Goal: Download file/media

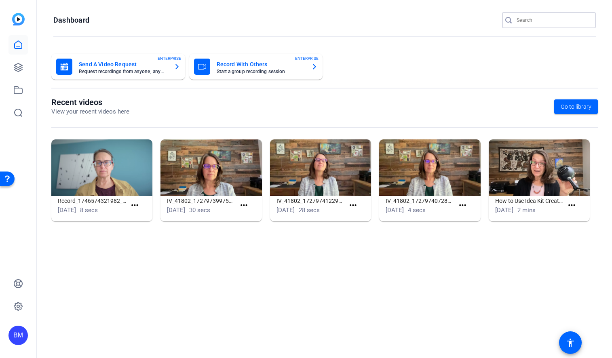
click at [533, 21] on input "Search" at bounding box center [552, 20] width 73 height 10
type input "Investors Center"
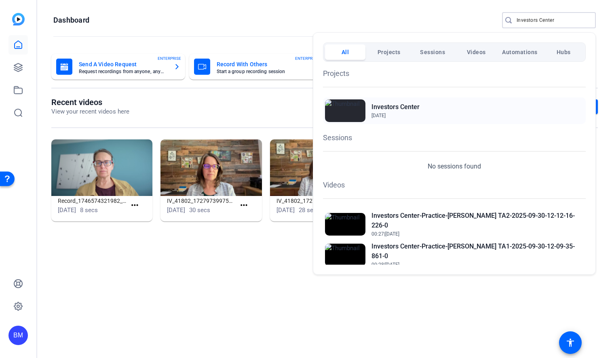
click at [400, 105] on h2 "Investors Center" at bounding box center [395, 107] width 48 height 10
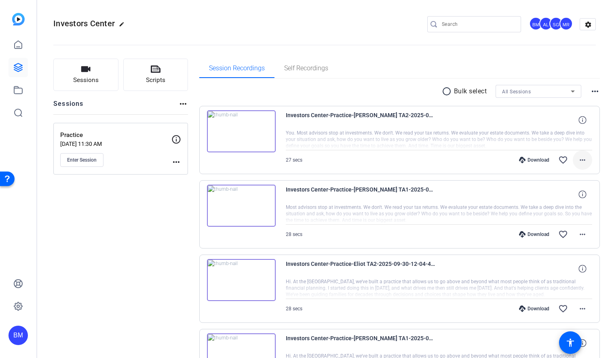
click at [577, 162] on mat-icon "more_horiz" at bounding box center [582, 160] width 10 height 10
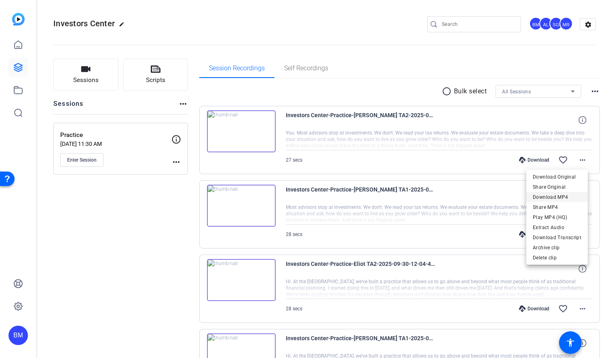
click at [562, 195] on span "Download MP4" at bounding box center [557, 197] width 48 height 10
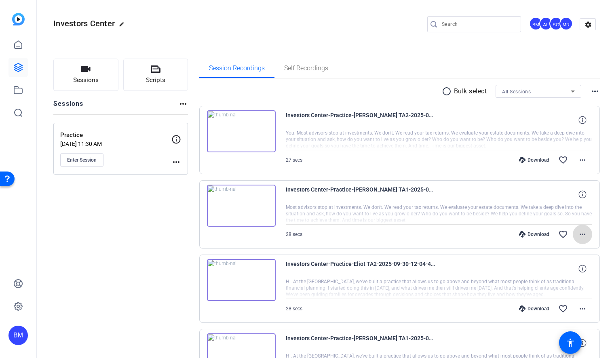
click at [577, 234] on mat-icon "more_horiz" at bounding box center [582, 234] width 10 height 10
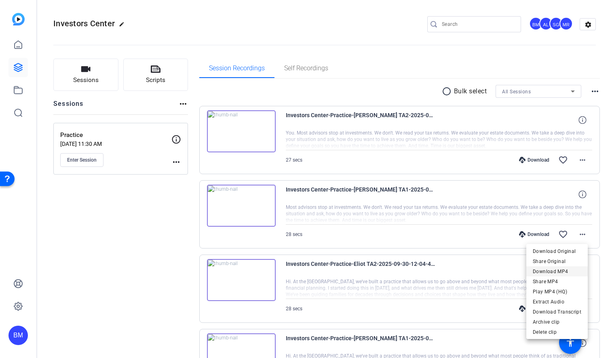
click at [568, 270] on span "Download MP4" at bounding box center [557, 272] width 48 height 10
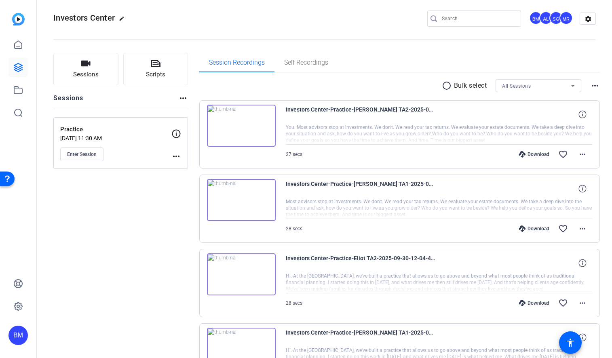
scroll to position [12, 0]
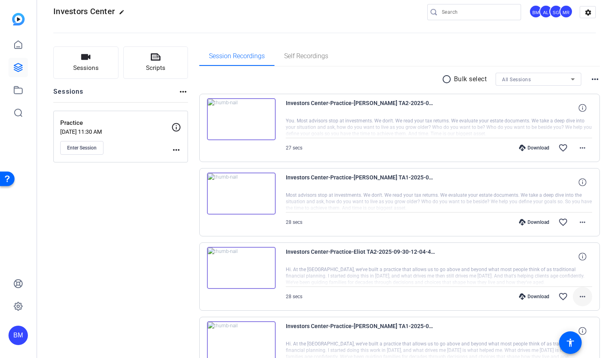
click at [583, 301] on span at bounding box center [581, 296] width 19 height 19
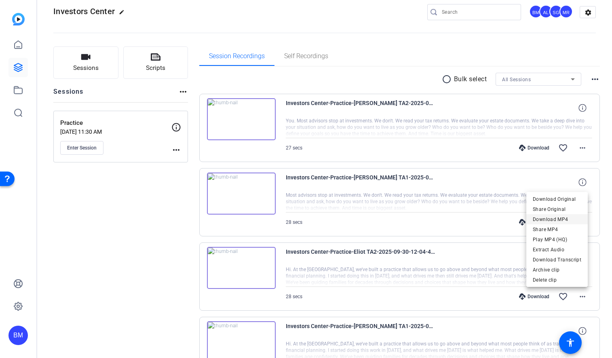
click at [558, 219] on span "Download MP4" at bounding box center [557, 220] width 48 height 10
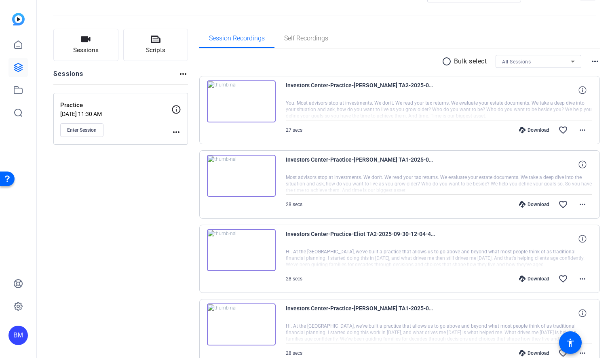
scroll to position [75, 0]
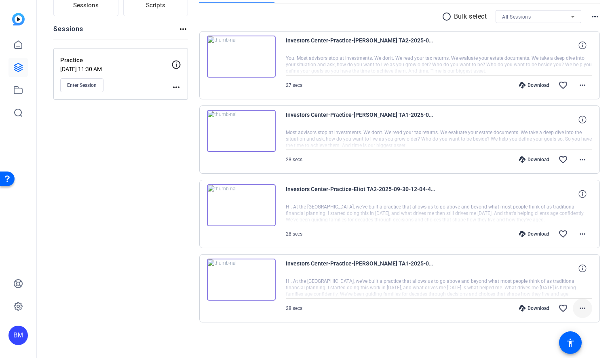
click at [579, 312] on mat-icon "more_horiz" at bounding box center [582, 308] width 10 height 10
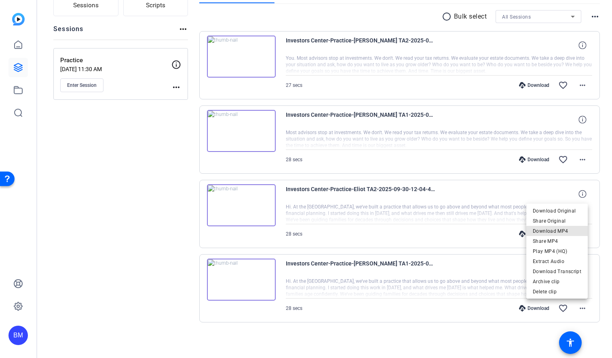
click at [564, 232] on span "Download MP4" at bounding box center [557, 231] width 48 height 10
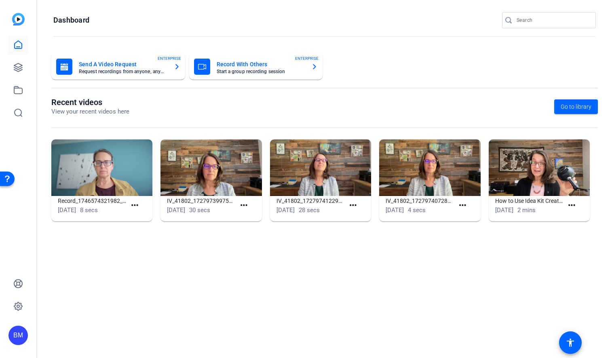
click at [526, 13] on div at bounding box center [552, 20] width 73 height 16
click at [525, 18] on input "Search" at bounding box center [552, 20] width 73 height 10
type input "mugavero"
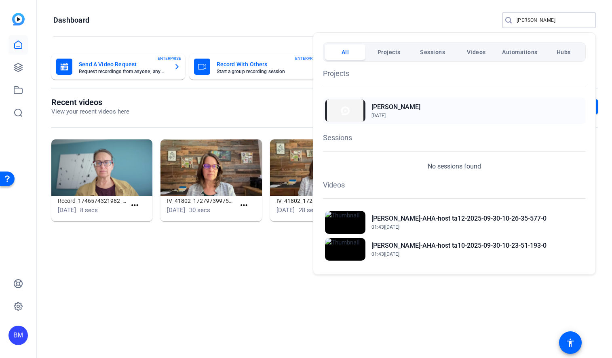
click at [380, 104] on h2 "Mugavero" at bounding box center [395, 107] width 49 height 10
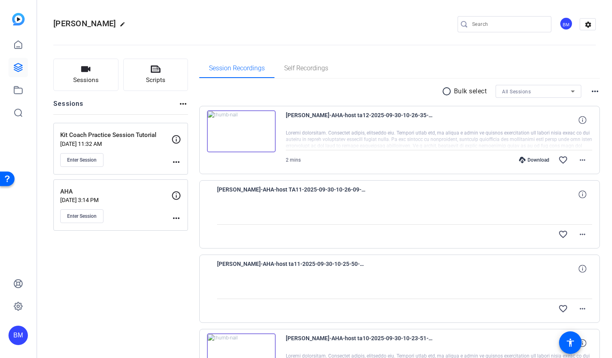
click at [257, 131] on img at bounding box center [241, 131] width 69 height 42
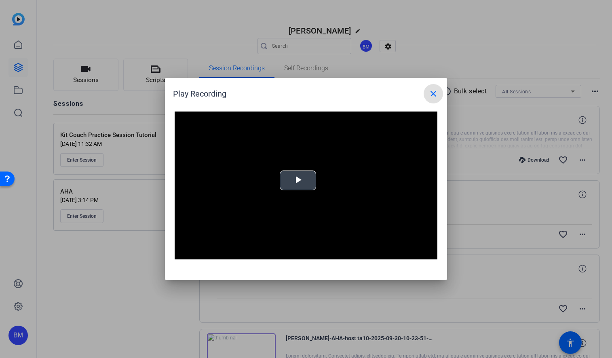
click at [292, 176] on div "Video Player is loading. Play Video Play Mute Current Time 0:00 / Duration -:- …" at bounding box center [306, 186] width 263 height 148
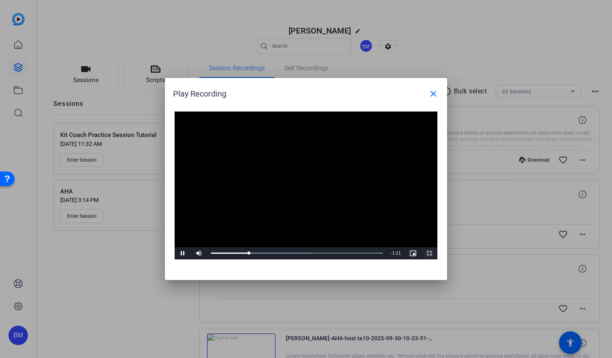
click at [429, 253] on span "Video Player" at bounding box center [429, 253] width 16 height 0
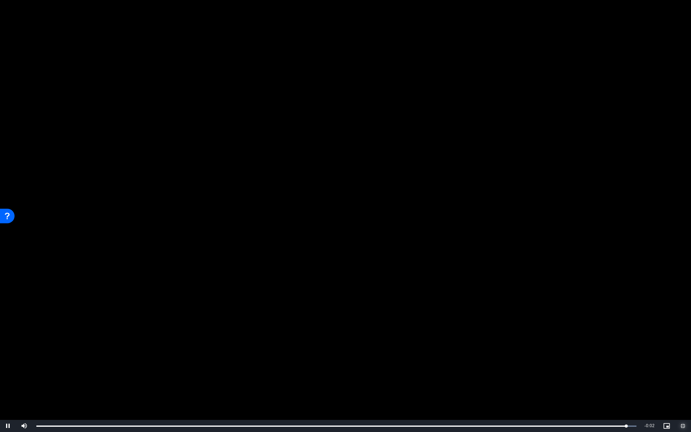
click at [611, 358] on span "Video Player" at bounding box center [683, 426] width 16 height 0
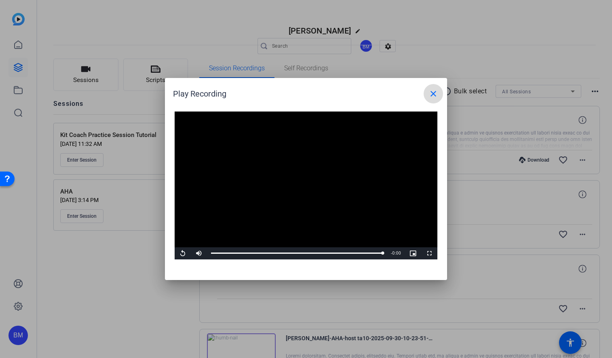
click at [432, 92] on mat-icon "close" at bounding box center [433, 94] width 10 height 10
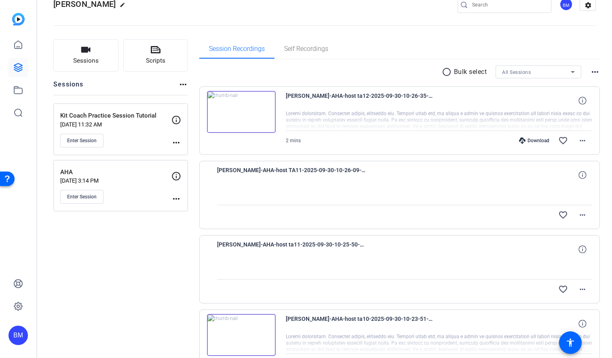
scroll to position [63, 0]
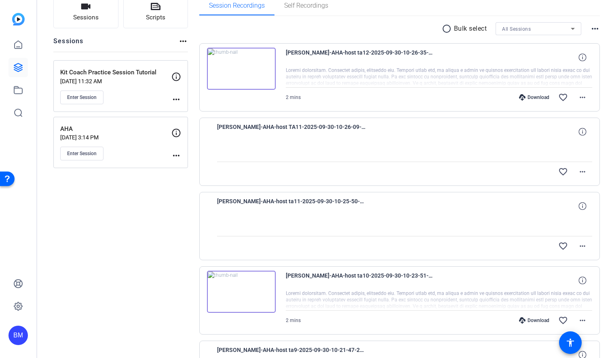
click at [239, 292] on img at bounding box center [241, 292] width 69 height 42
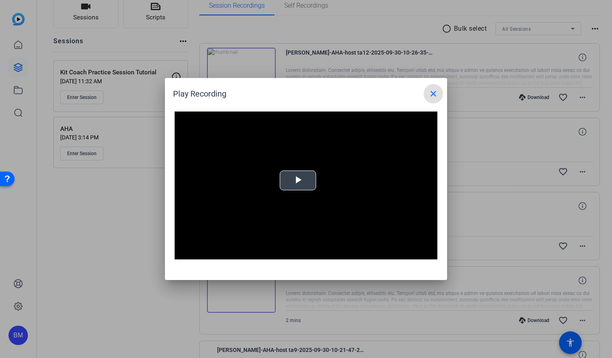
click at [298, 181] on span "Video Player" at bounding box center [298, 181] width 0 height 0
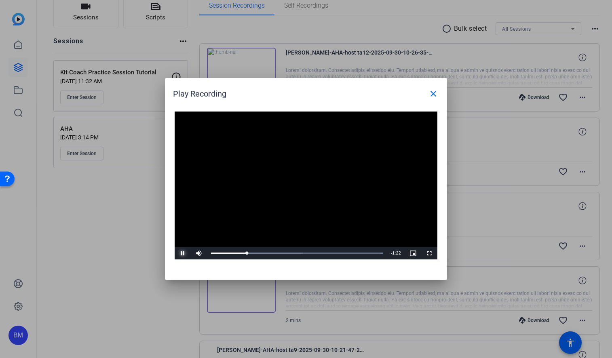
click at [183, 253] on span "Video Player" at bounding box center [183, 253] width 16 height 0
click at [434, 91] on mat-icon "close" at bounding box center [433, 94] width 10 height 10
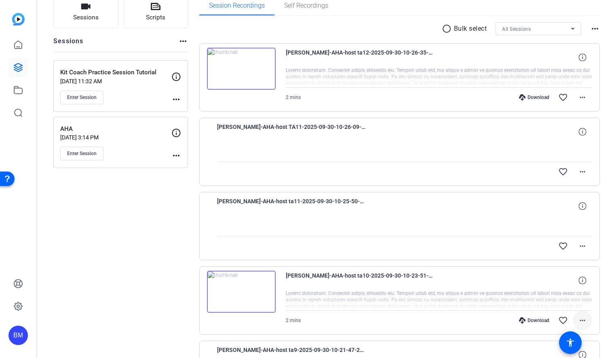
click at [578, 322] on mat-icon "more_horiz" at bounding box center [582, 321] width 10 height 10
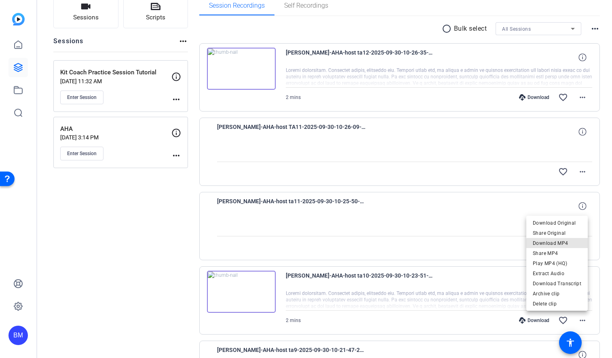
click at [561, 244] on span "Download MP4" at bounding box center [557, 243] width 48 height 10
